Goal: Task Accomplishment & Management: Manage account settings

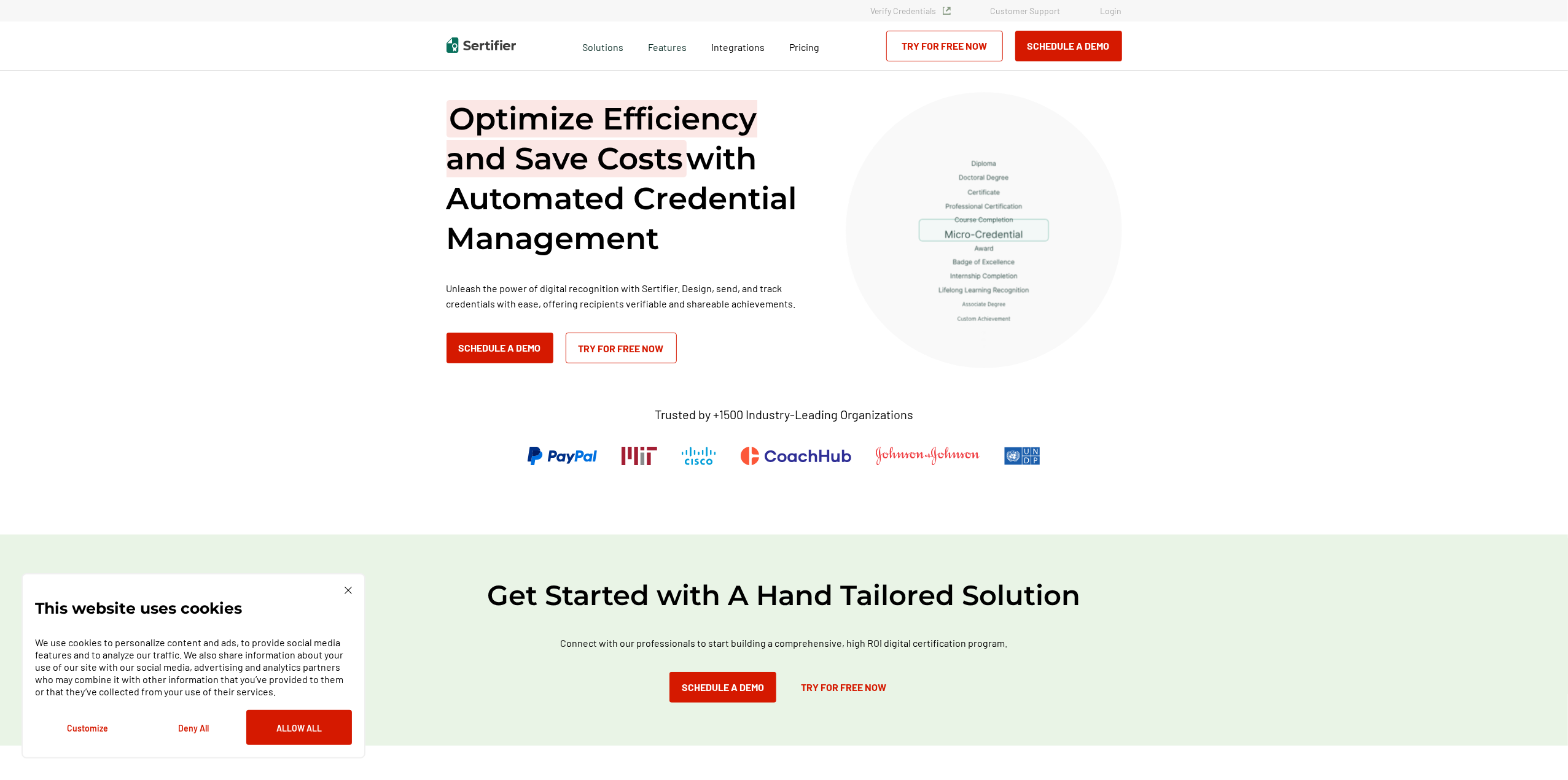
click at [1115, 13] on link "Login" at bounding box center [1111, 11] width 21 height 11
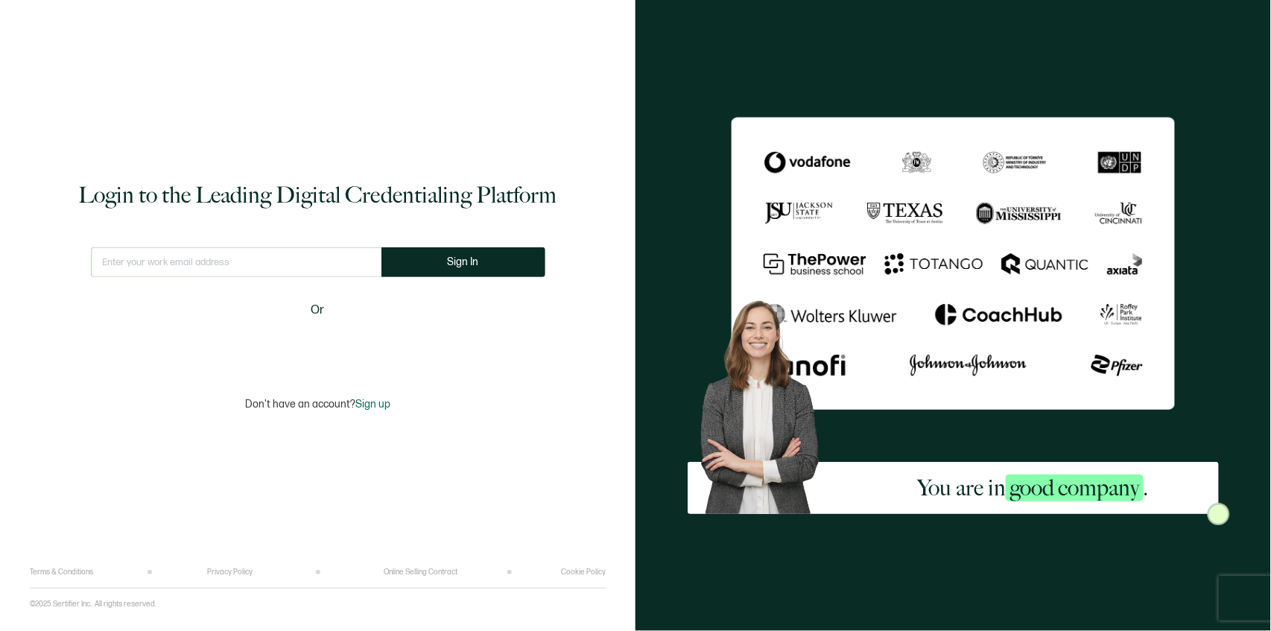
click at [282, 264] on input "text" at bounding box center [236, 262] width 291 height 30
drag, startPoint x: 233, startPoint y: 257, endPoint x: 29, endPoint y: 241, distance: 204.1
click at [66, 246] on div "Login to the Leading Digital Credentialing Platform michael@tipton This doesn't…" at bounding box center [318, 295] width 576 height 546
paste input "pam@tiptoncommunications.com"
type input "pam@tiptoncommunications.com"
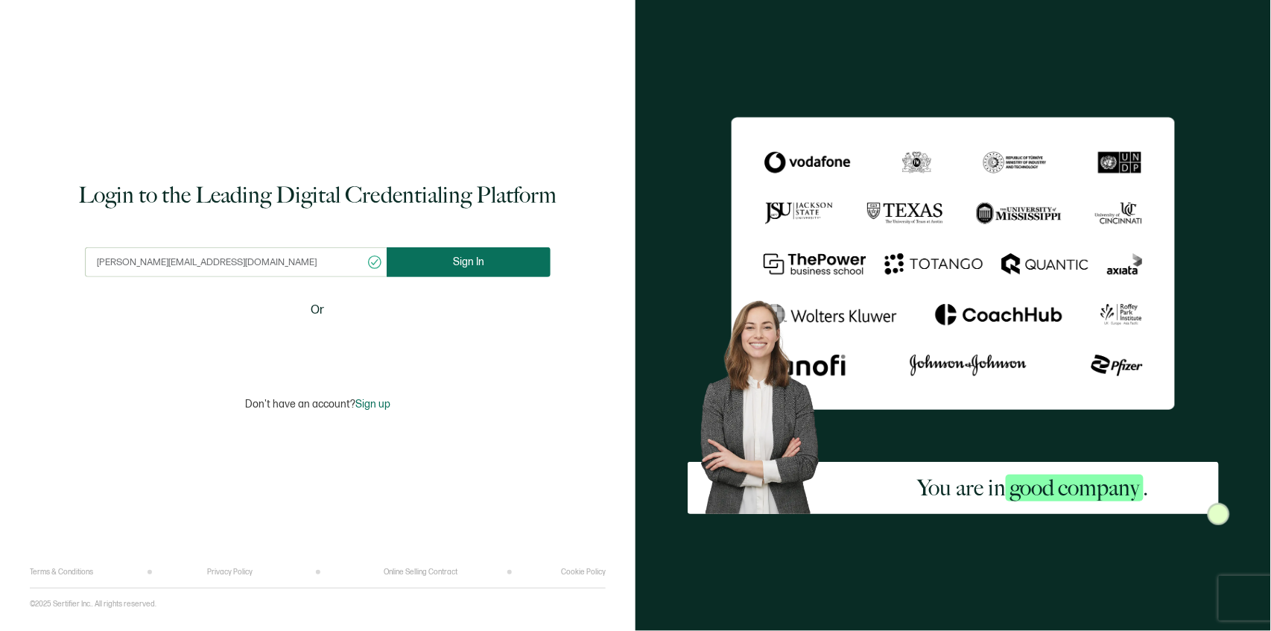
click at [478, 272] on button "Sign In" at bounding box center [469, 262] width 164 height 30
drag, startPoint x: 294, startPoint y: 246, endPoint x: 276, endPoint y: 253, distance: 19.1
click at [279, 253] on div "Login to the Leading Digital Credentialing Platform pam@tiptoncommunications.co…" at bounding box center [318, 295] width 576 height 546
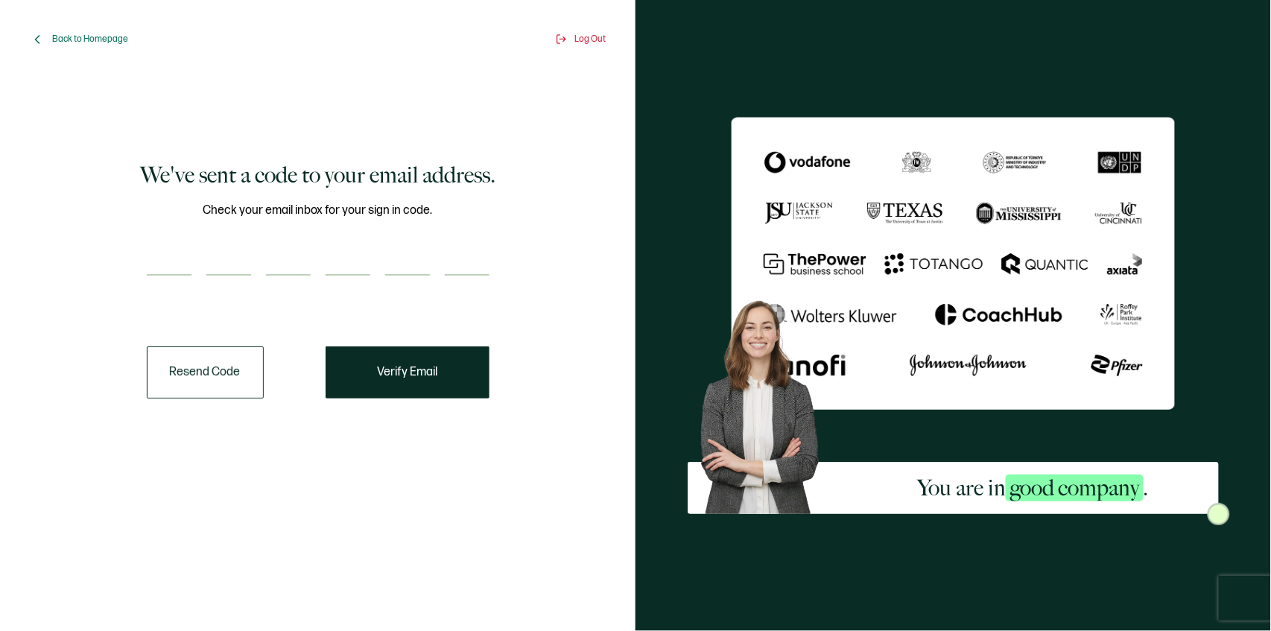
click at [0, 218] on div "Back to Homepage Log Out We've sent a code to your email address. Check your em…" at bounding box center [318, 315] width 636 height 631
click at [151, 253] on input "number" at bounding box center [169, 261] width 45 height 30
click at [71, 37] on span "Back to Homepage" at bounding box center [90, 39] width 76 height 11
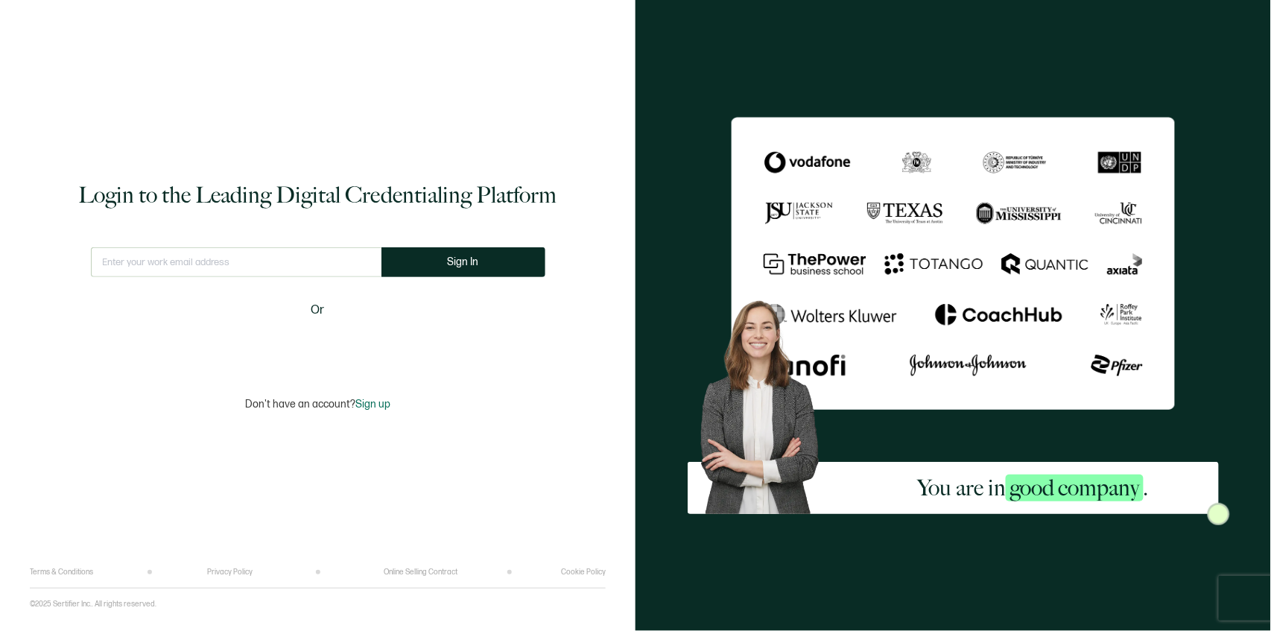
click at [165, 262] on input "text" at bounding box center [236, 262] width 291 height 30
type input "michael@tiptoncommunications.com"
